Goal: Find specific page/section: Find specific page/section

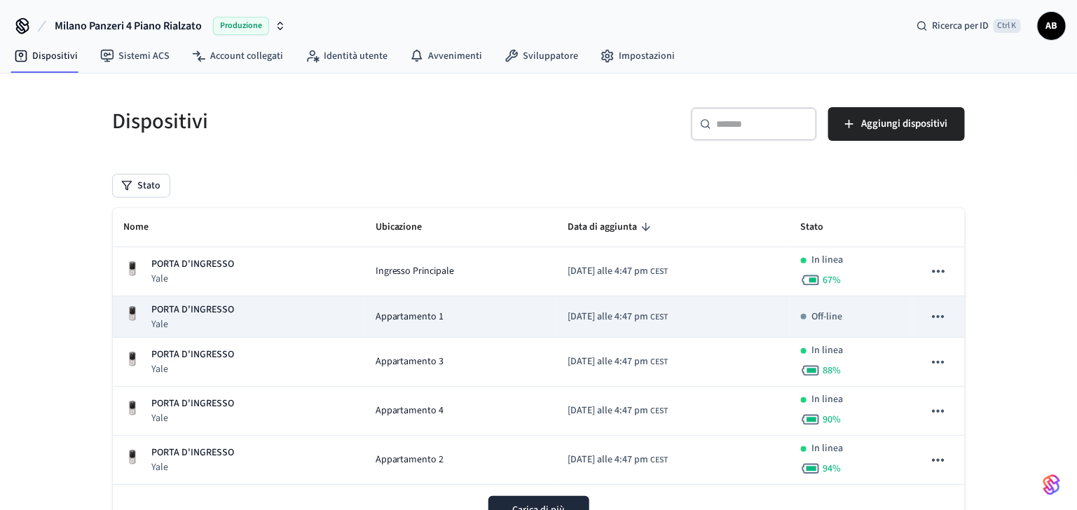
click at [376, 307] on td "Appartamento 1" at bounding box center [460, 316] width 192 height 41
click at [375, 315] on span "Appartamento 1" at bounding box center [409, 317] width 69 height 15
click at [158, 299] on td "PORTA D'INGRESSO Yale" at bounding box center [239, 316] width 252 height 41
click at [194, 301] on td "PORTA D'INGRESSO Yale" at bounding box center [239, 316] width 252 height 41
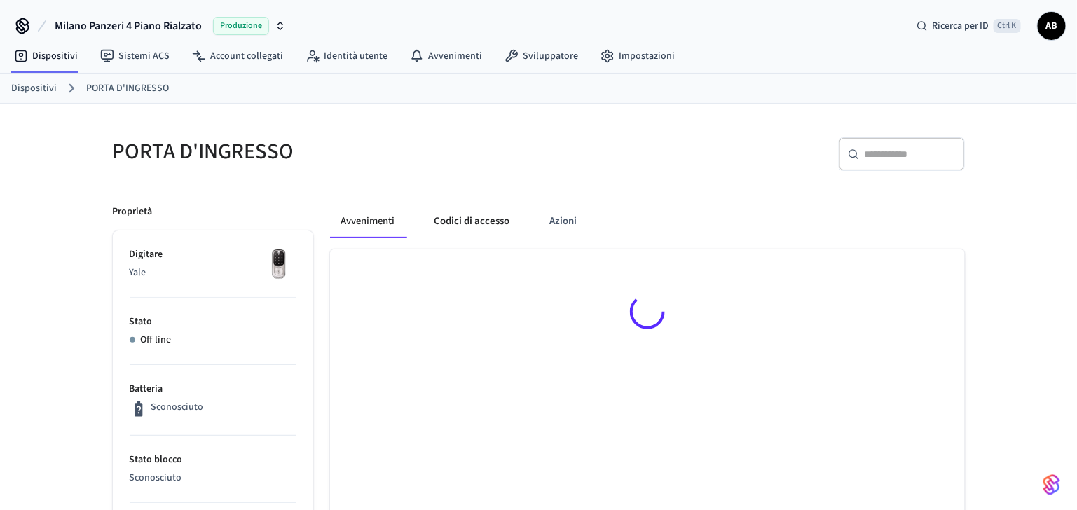
drag, startPoint x: 468, startPoint y: 204, endPoint x: 468, endPoint y: 213, distance: 9.1
click at [468, 205] on button "Codici di accesso" at bounding box center [472, 222] width 98 height 34
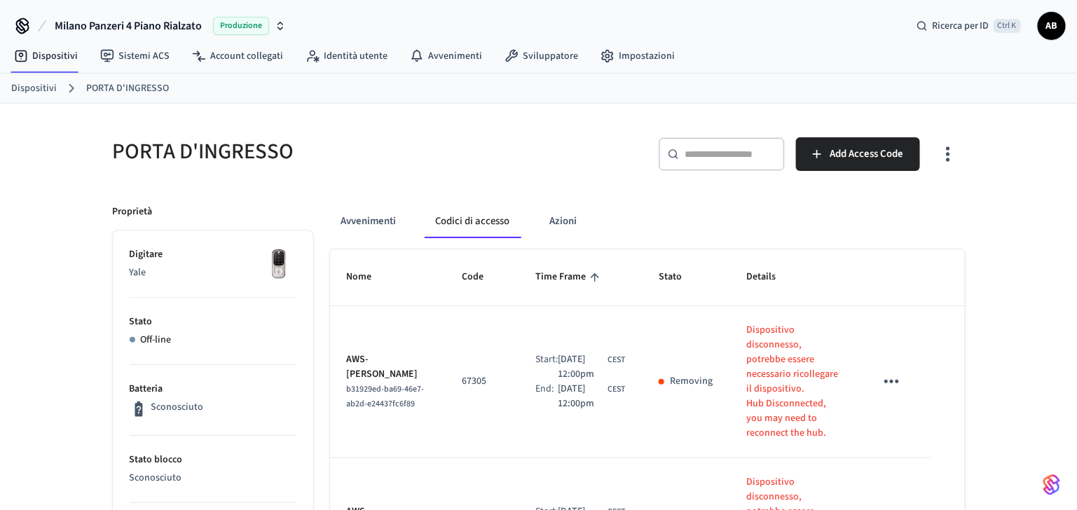
click at [467, 215] on button "Codici di accesso" at bounding box center [473, 222] width 97 height 34
